Goal: Task Accomplishment & Management: Use online tool/utility

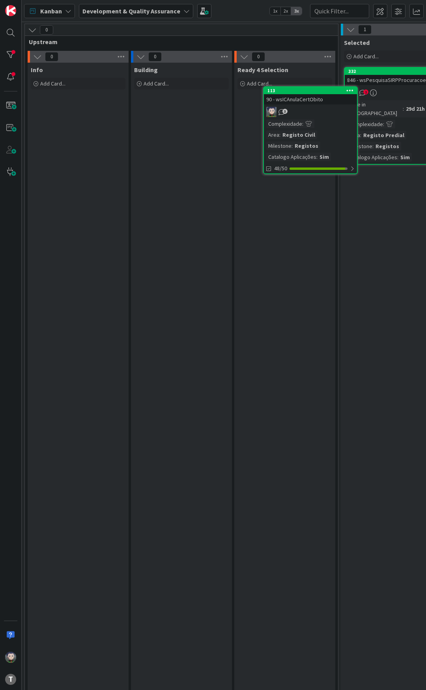
scroll to position [0, 349]
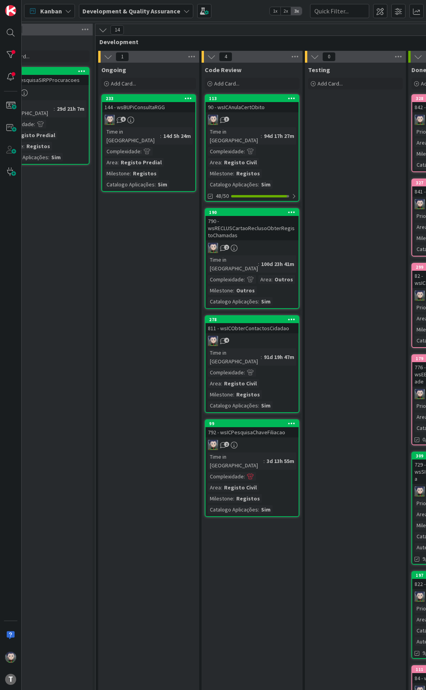
click at [144, 107] on div "144 - wsBUPiConsultaRGG" at bounding box center [148, 107] width 93 height 10
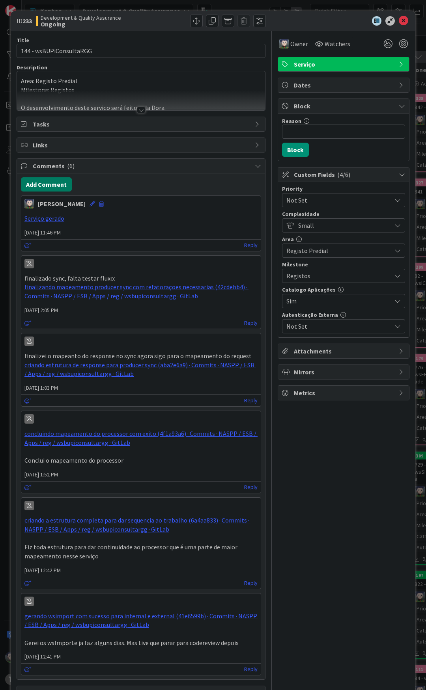
click at [44, 187] on button "Add Comment" at bounding box center [46, 184] width 51 height 14
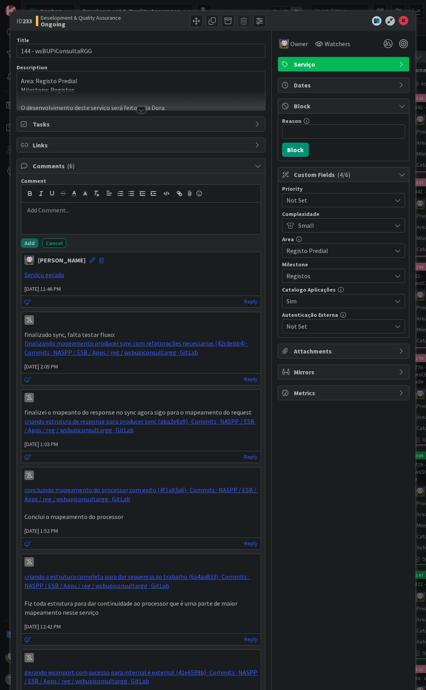
click at [86, 218] on div at bounding box center [140, 219] width 239 height 32
drag, startPoint x: 43, startPoint y: 212, endPoint x: 11, endPoint y: 214, distance: 32.3
click at [11, 214] on div "ID 233 Development & Quality Assurance Ongoing Title 23 / 128 144 - wsBUPiConsu…" at bounding box center [213, 493] width 404 height 964
click at [178, 194] on icon "button" at bounding box center [178, 192] width 3 height 3
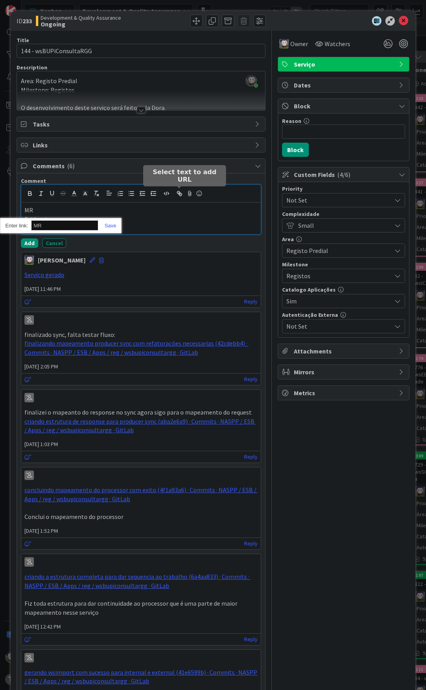
paste input "https://gitlab.apps.ktools.justica.local/naspp/esb/apps/reg/wsbupiconsultargg/-…"
click at [111, 224] on link at bounding box center [107, 226] width 18 height 6
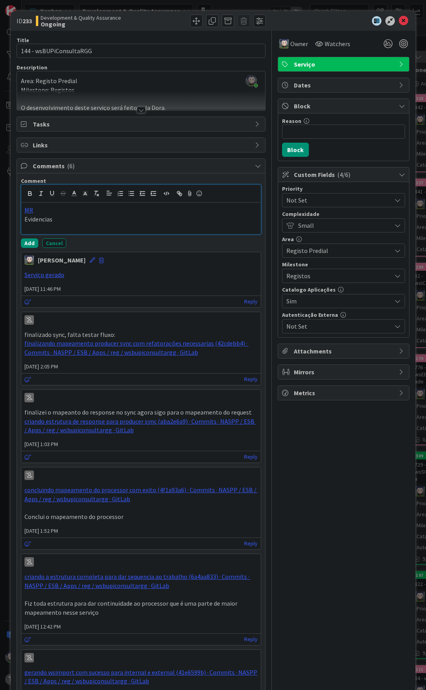
click at [68, 226] on div "MR Evidencias" at bounding box center [140, 219] width 239 height 32
drag, startPoint x: 61, startPoint y: 221, endPoint x: 19, endPoint y: 221, distance: 42.2
click at [19, 221] on div "Comment MR Evidencias Add Cancel Lucas Spengler September 21 2025 11:46 PM Serv…" at bounding box center [141, 454] width 248 height 563
click at [180, 192] on icon "button" at bounding box center [178, 192] width 3 height 3
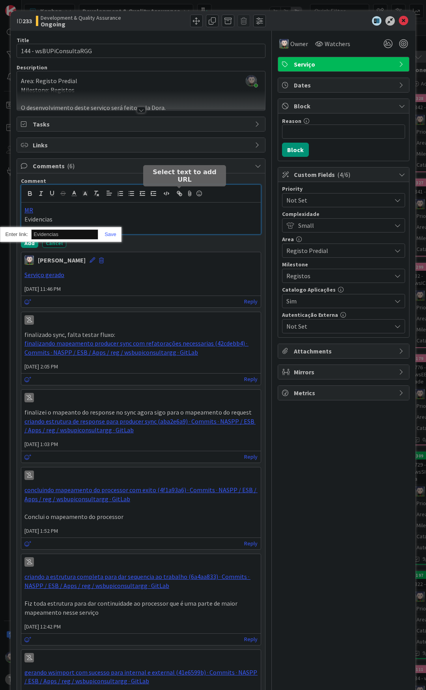
paste input "https://gitlab.apps.ktools.justica.local/naspp/esb/apps/reg/wsbupiconsultargg/-…"
type input "https://gitlab.apps.ktools.justica.local/naspp/esb/apps/reg/wsbupiconsultargg/-…"
click at [112, 235] on link at bounding box center [107, 234] width 18 height 6
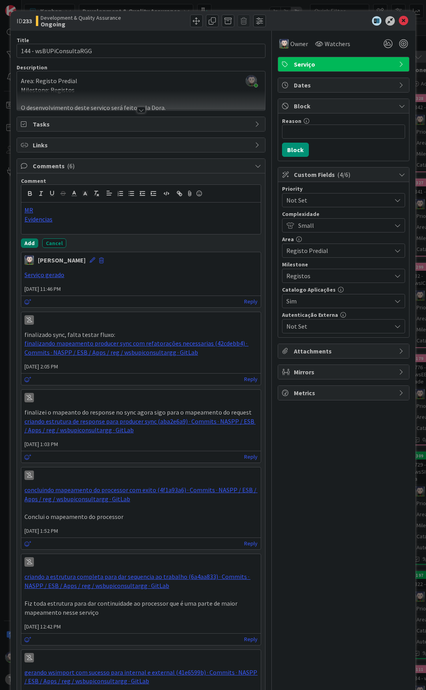
click at [34, 240] on button "Add" at bounding box center [29, 242] width 17 height 9
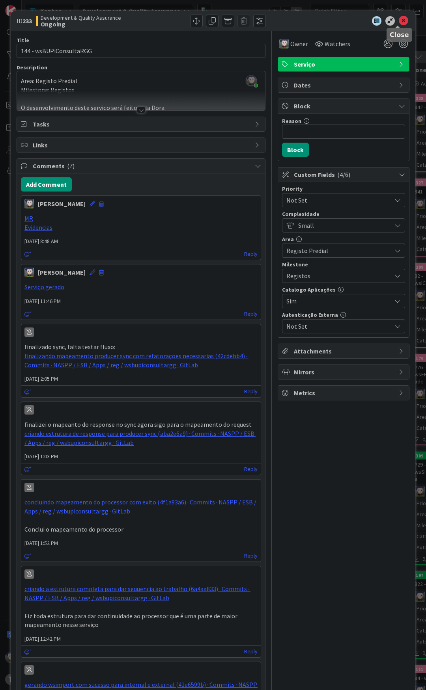
click at [401, 21] on icon at bounding box center [403, 20] width 9 height 9
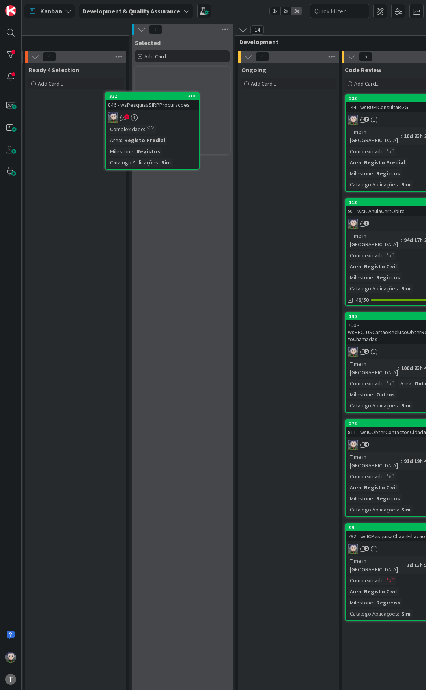
scroll to position [0, 206]
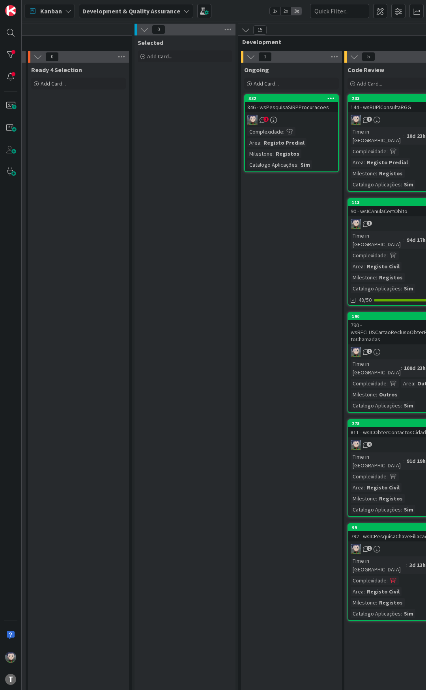
click at [311, 109] on div "846 - wsPesquisaSIRPProcuracoes" at bounding box center [291, 107] width 93 height 10
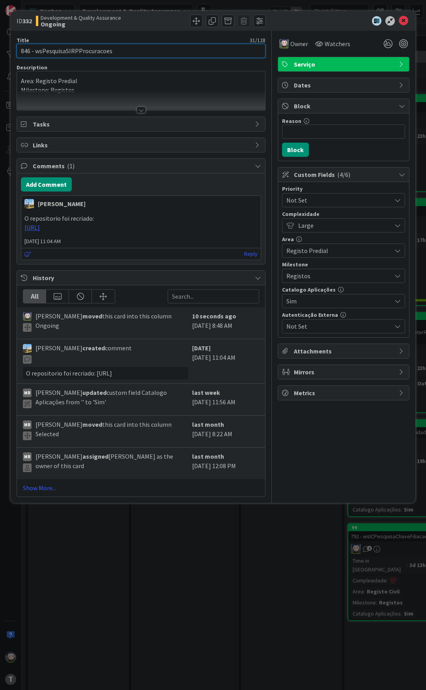
click at [101, 48] on input "846 - wsPesquisaSIRPProcuracoes" at bounding box center [141, 51] width 249 height 14
click at [50, 493] on link "Show More..." at bounding box center [141, 487] width 236 height 9
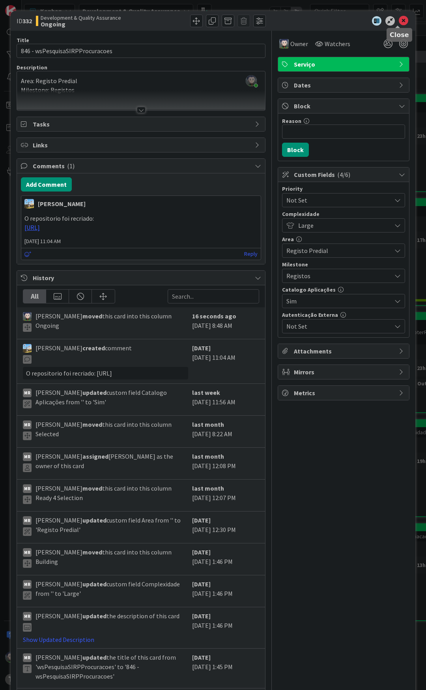
click at [399, 21] on icon at bounding box center [403, 20] width 9 height 9
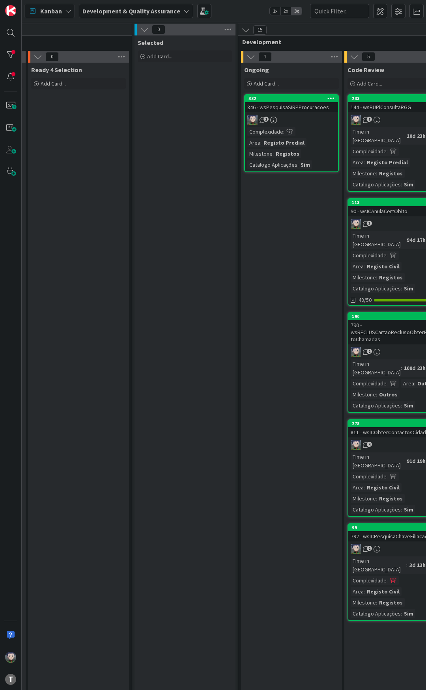
click at [286, 106] on div "846 - wsPesquisaSIRPProcuracoes" at bounding box center [291, 107] width 93 height 10
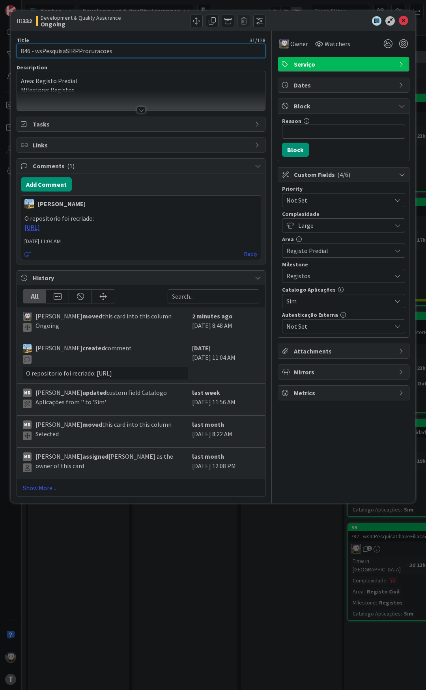
click at [98, 50] on input "846 - wsPesquisaSIRPProcuracoes" at bounding box center [141, 51] width 249 height 14
click at [403, 23] on icon at bounding box center [403, 20] width 9 height 9
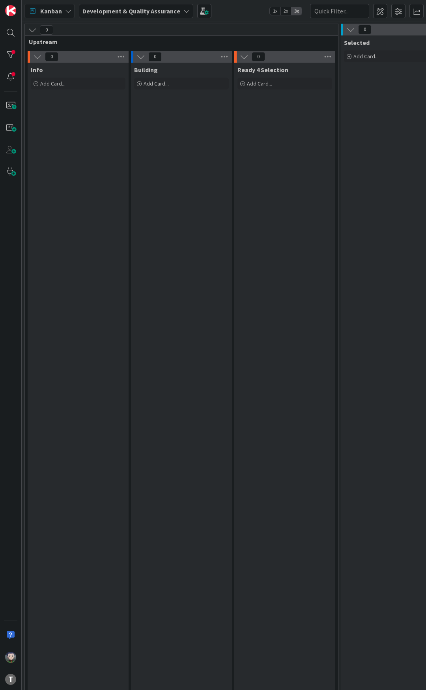
click at [244, 9] on div "Kanban Development & Quality Assurance 1x 2x 3x" at bounding box center [224, 11] width 404 height 22
